Goal: Task Accomplishment & Management: Complete application form

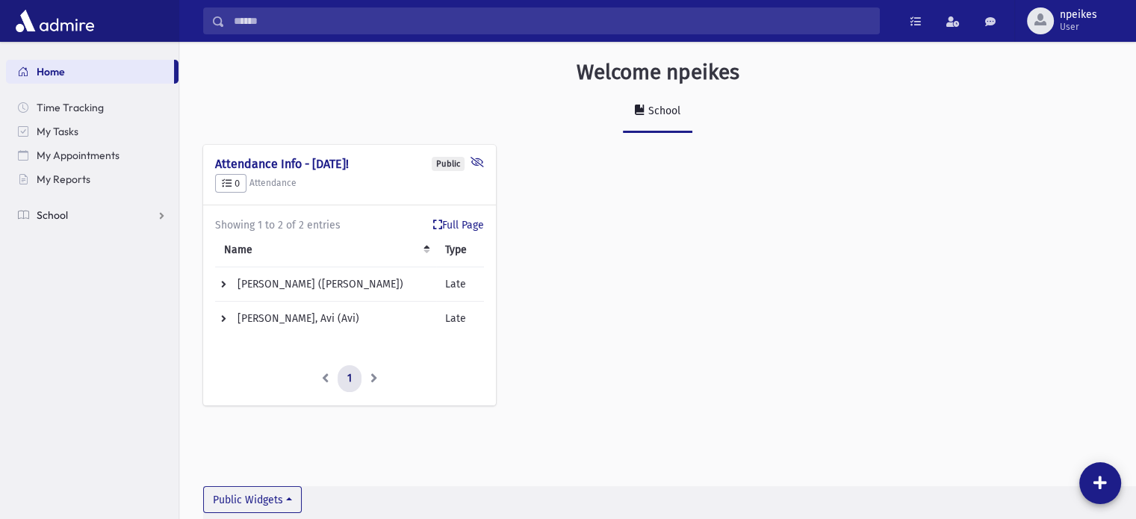
click at [156, 216] on link "School" at bounding box center [92, 215] width 173 height 24
click at [73, 263] on span "Attendance" at bounding box center [72, 262] width 55 height 13
click at [83, 282] on link "Entry" at bounding box center [92, 287] width 173 height 24
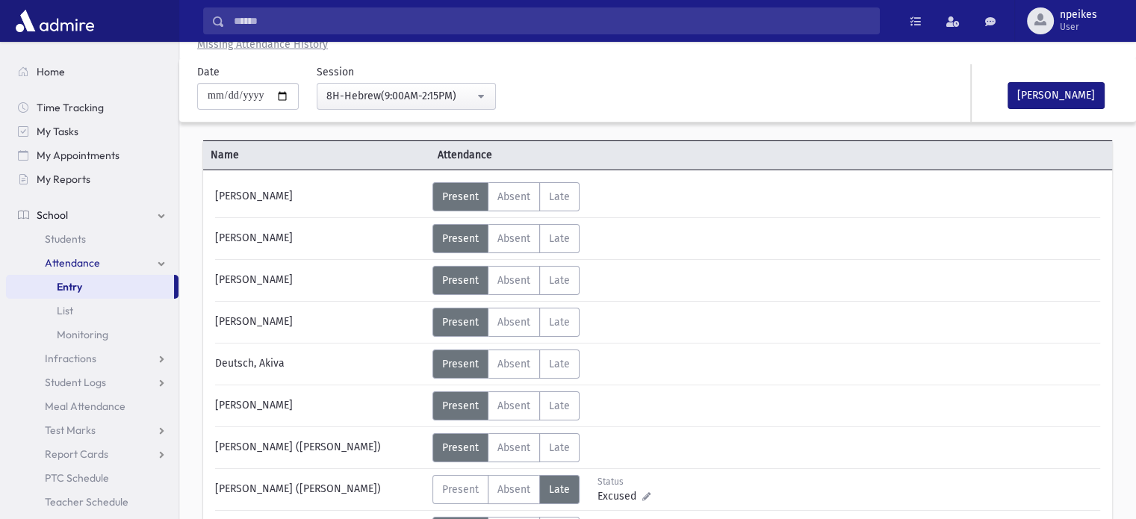
scroll to position [75, 0]
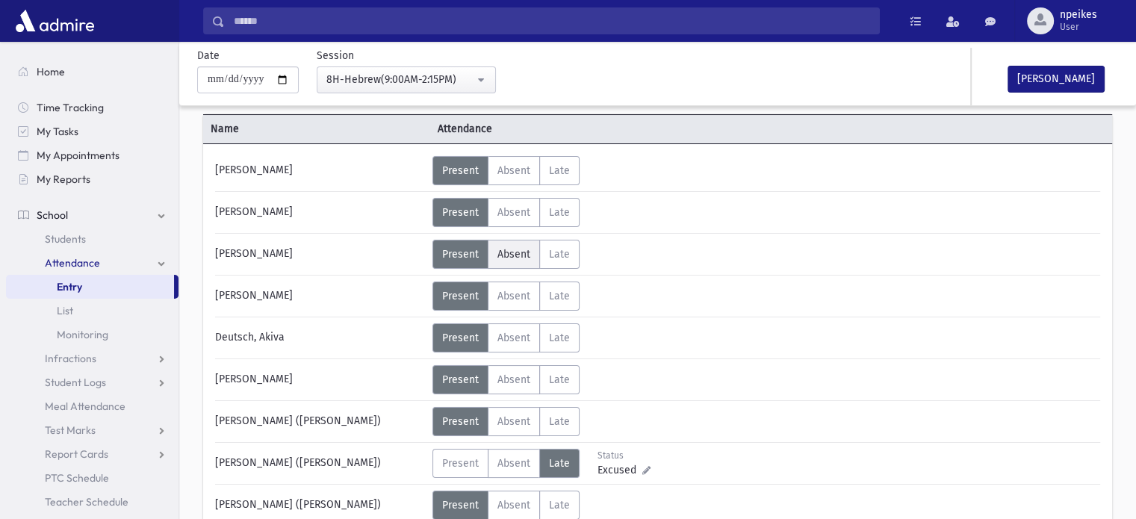
click at [499, 243] on label "Absent Absent" at bounding box center [514, 254] width 52 height 29
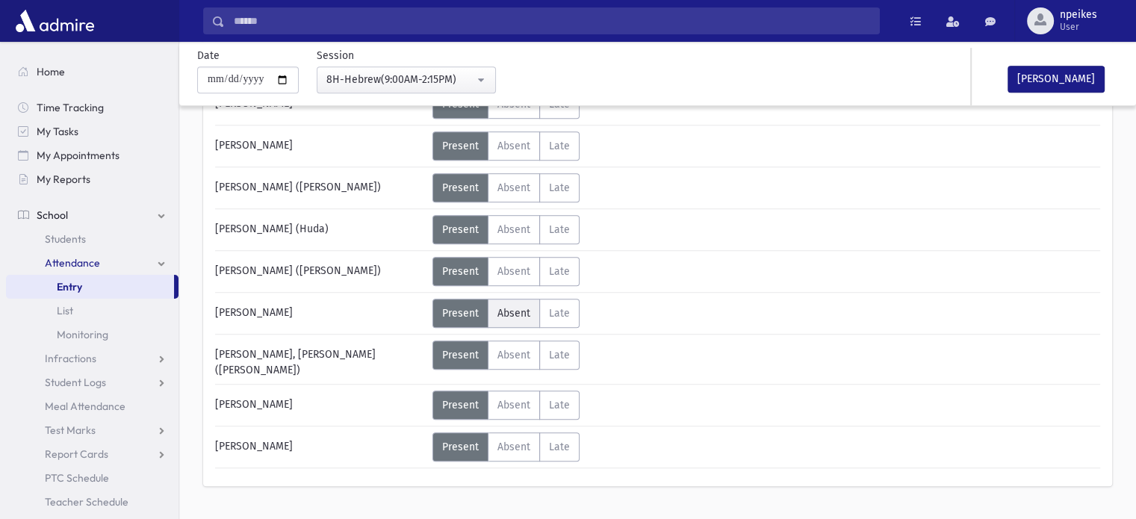
scroll to position [956, 0]
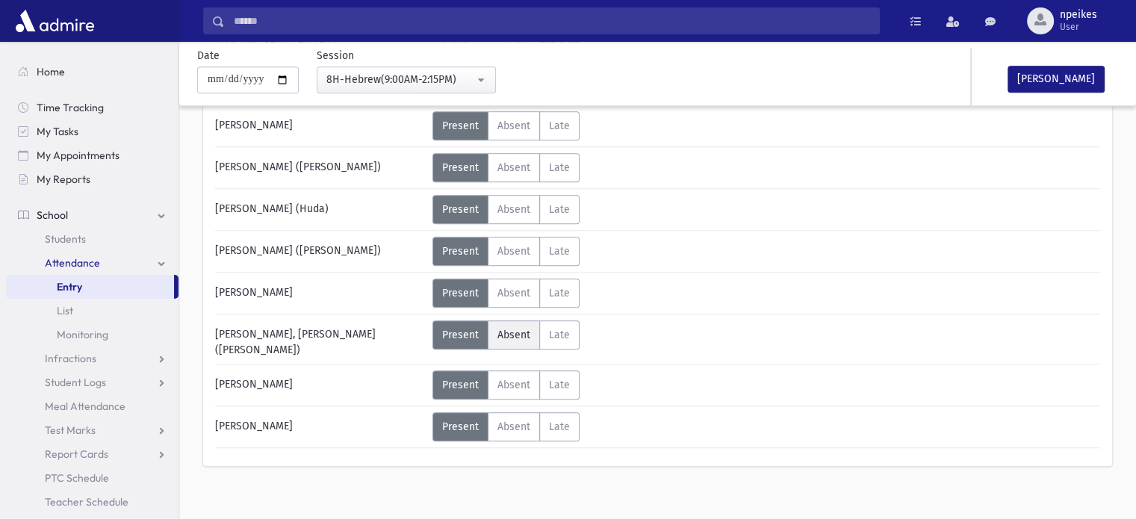
click at [507, 329] on span "Absent" at bounding box center [513, 335] width 33 height 13
click at [546, 323] on label "Late Late" at bounding box center [559, 334] width 40 height 29
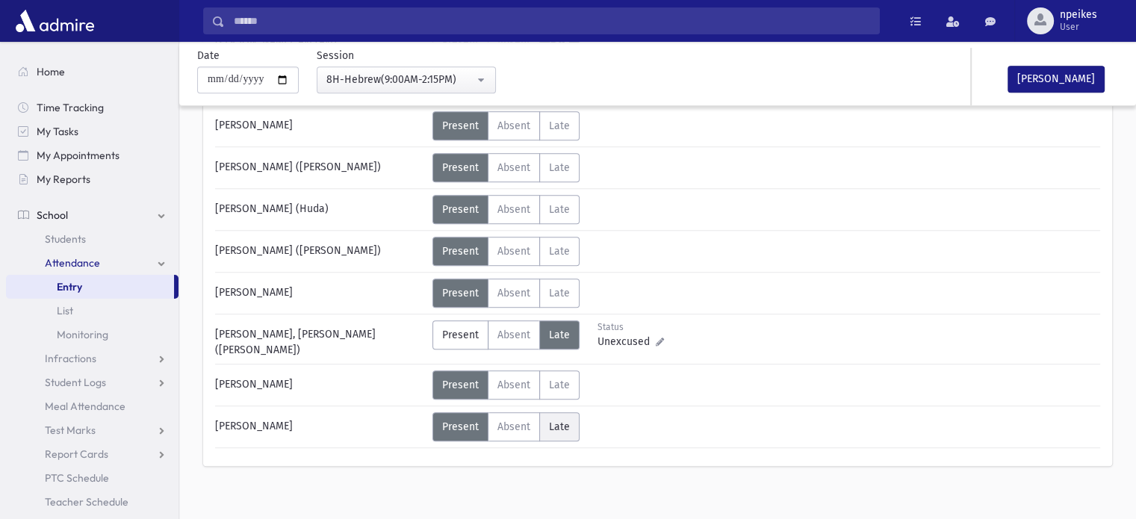
click at [556, 420] on span "Late" at bounding box center [559, 426] width 21 height 13
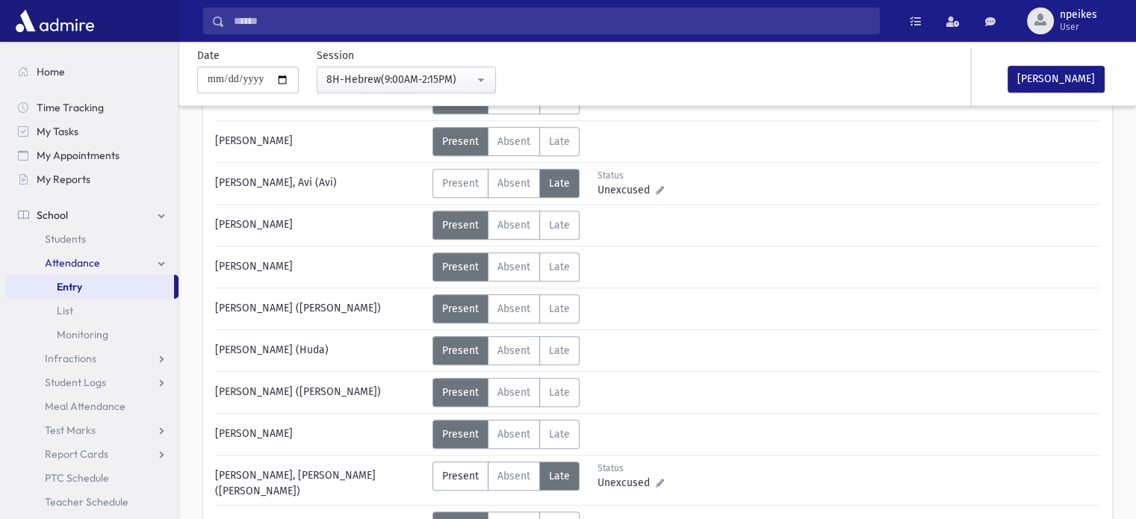
scroll to position [807, 0]
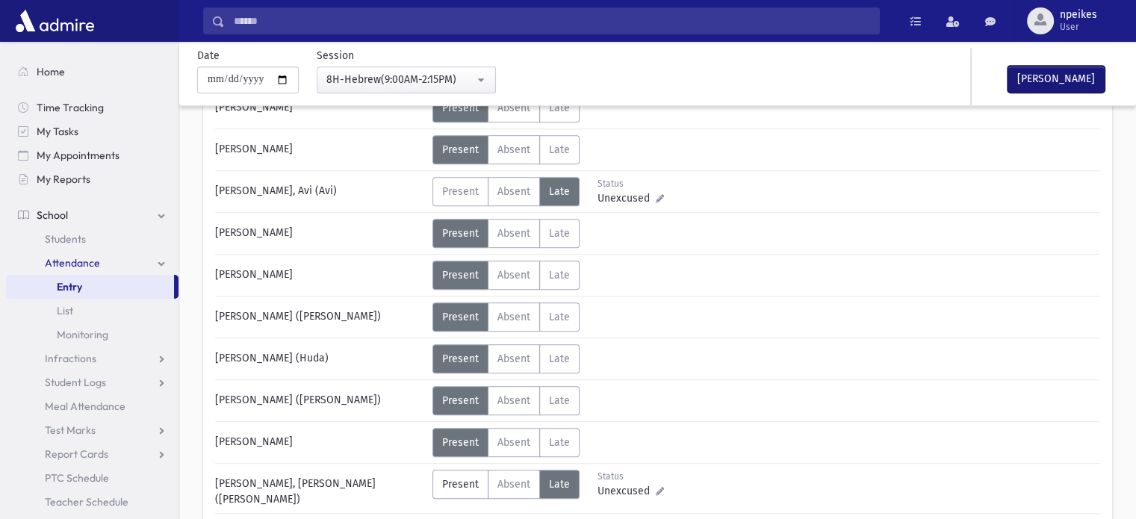
click at [1052, 83] on button "[PERSON_NAME]" at bounding box center [1056, 79] width 97 height 27
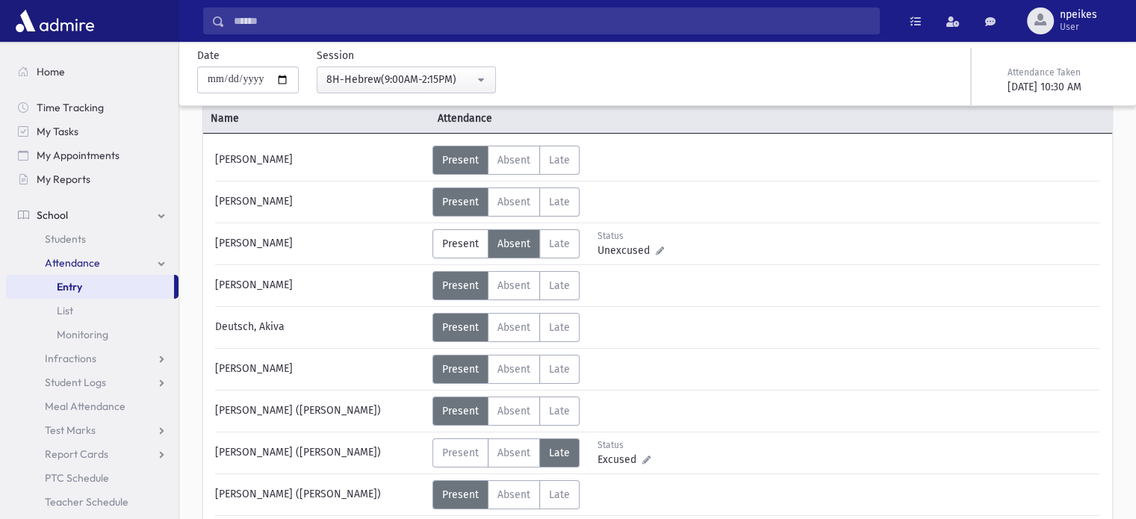
scroll to position [0, 0]
